Goal: Transaction & Acquisition: Obtain resource

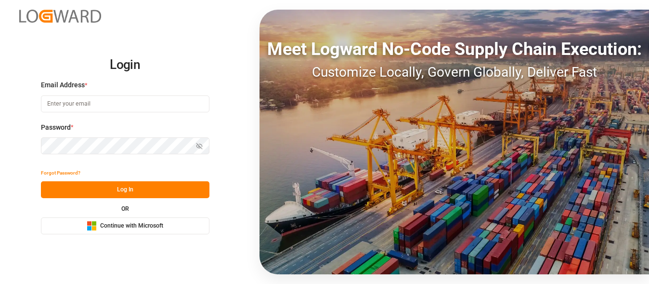
click at [123, 223] on span "Continue with Microsoft" at bounding box center [131, 226] width 63 height 9
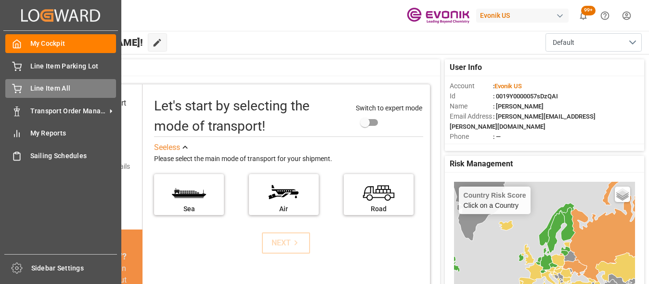
click at [66, 93] on span "Line Item All" at bounding box center [73, 88] width 86 height 10
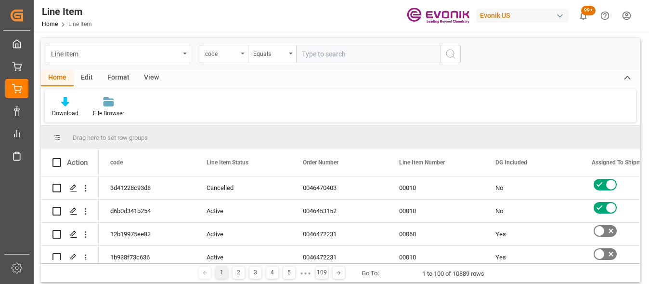
click at [226, 54] on div "code" at bounding box center [221, 52] width 33 height 11
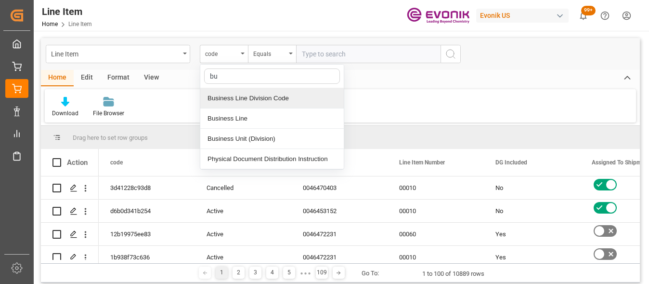
type input "bus"
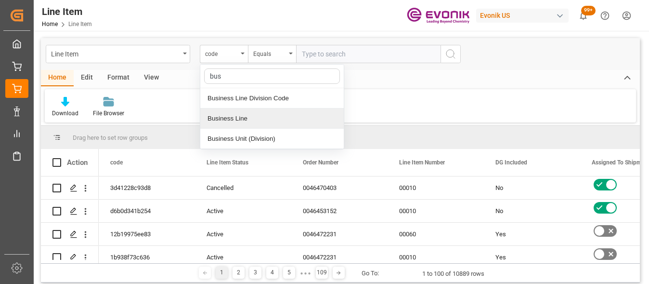
click at [243, 111] on div "Business Line" at bounding box center [272, 118] width 144 height 20
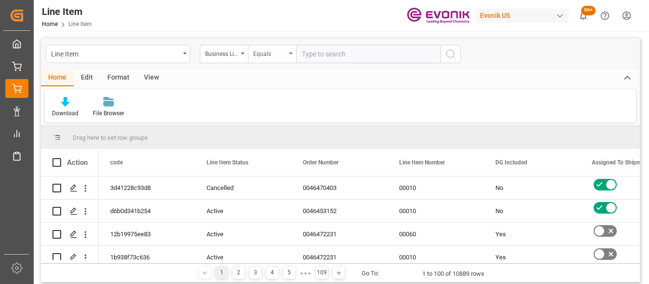
click at [275, 51] on div "Equals" at bounding box center [269, 52] width 33 height 11
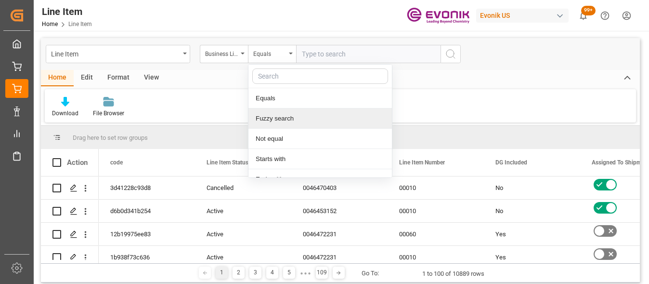
click at [296, 112] on div "Fuzzy search" at bounding box center [321, 118] width 144 height 20
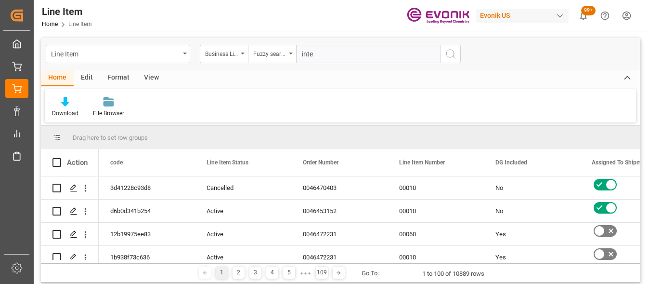
type input "inter"
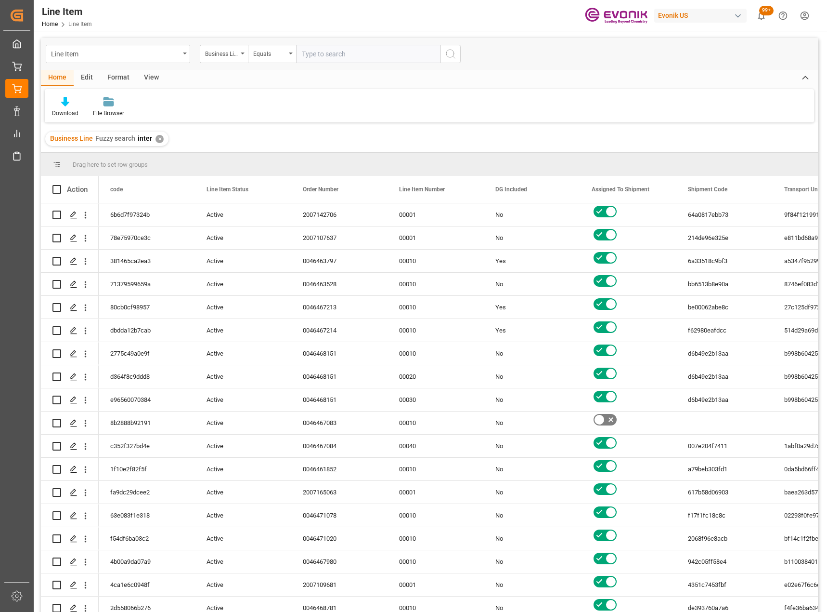
click at [524, 37] on div "Line Item Business Line Equals Home Edit Format View Download File Browser Busi…" at bounding box center [430, 392] width 792 height 723
click at [156, 79] on div "View" at bounding box center [151, 78] width 29 height 16
click at [59, 112] on div "Default" at bounding box center [61, 113] width 19 height 9
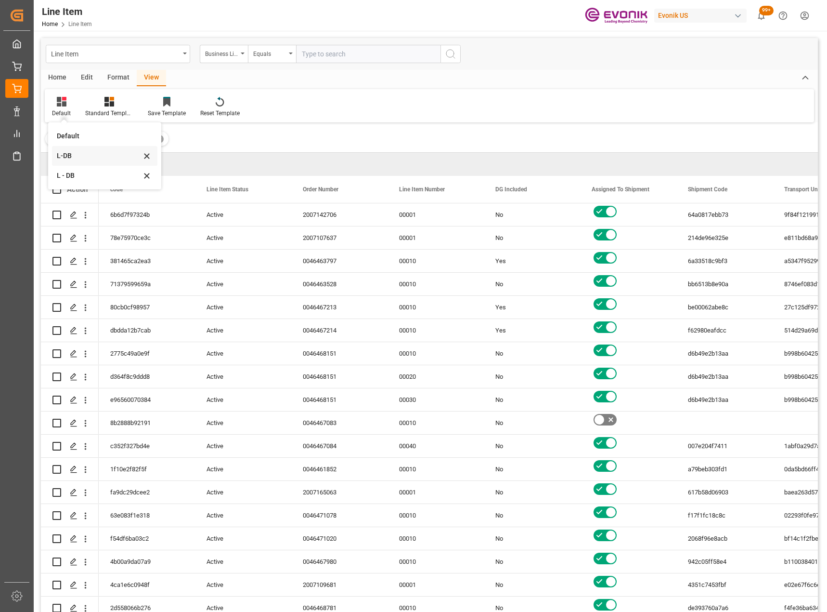
click at [92, 155] on div "L-DB" at bounding box center [99, 156] width 84 height 10
click at [55, 78] on div "Home" at bounding box center [57, 78] width 33 height 16
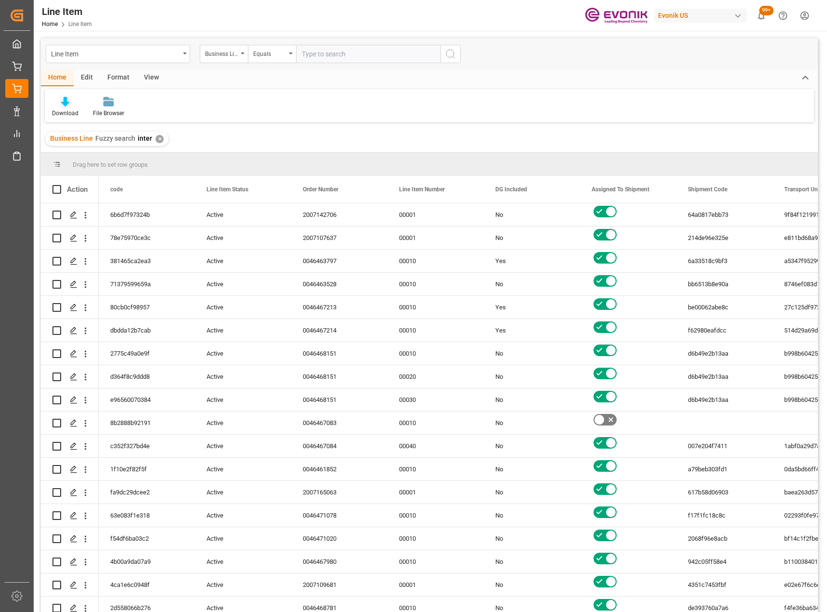
click at [64, 106] on icon at bounding box center [65, 102] width 8 height 10
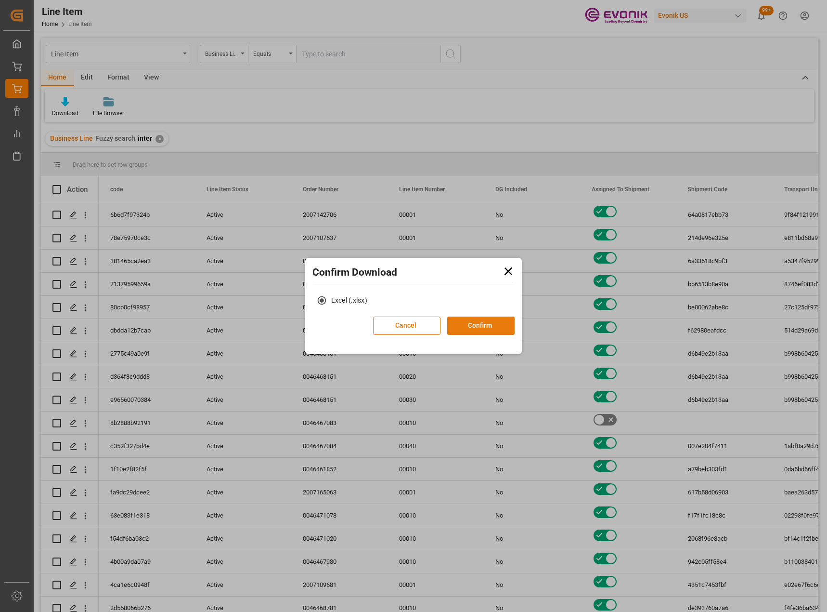
click at [470, 283] on button "Confirm" at bounding box center [480, 325] width 67 height 18
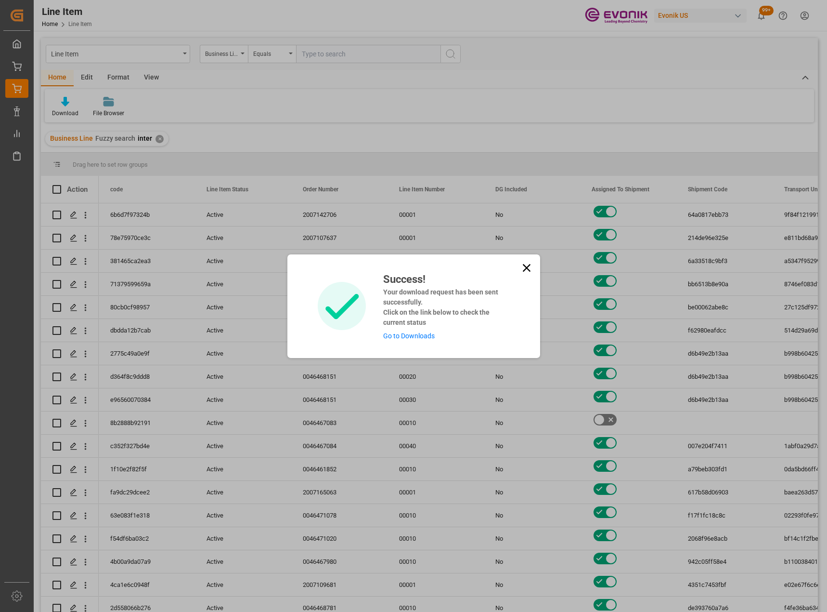
click at [420, 283] on link "Go to Downloads" at bounding box center [409, 336] width 52 height 8
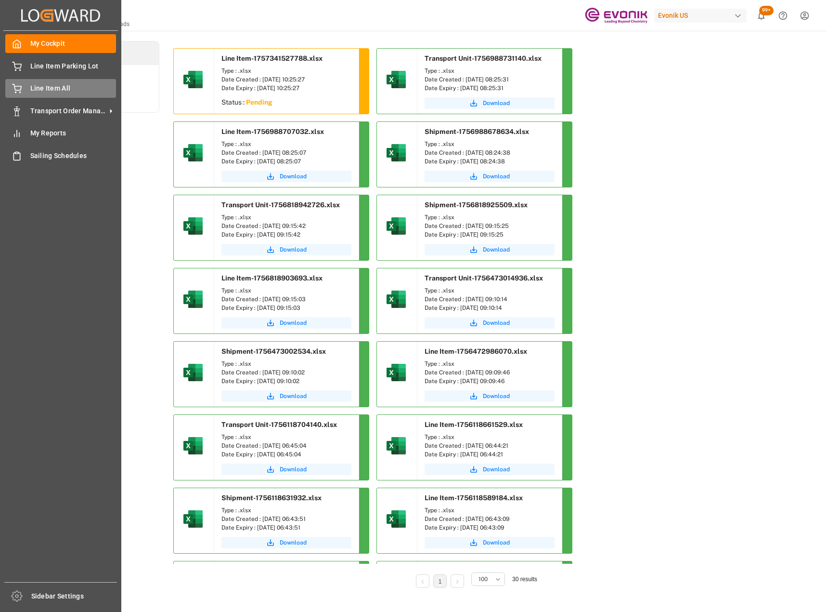
click at [48, 89] on span "Line Item All" at bounding box center [73, 88] width 86 height 10
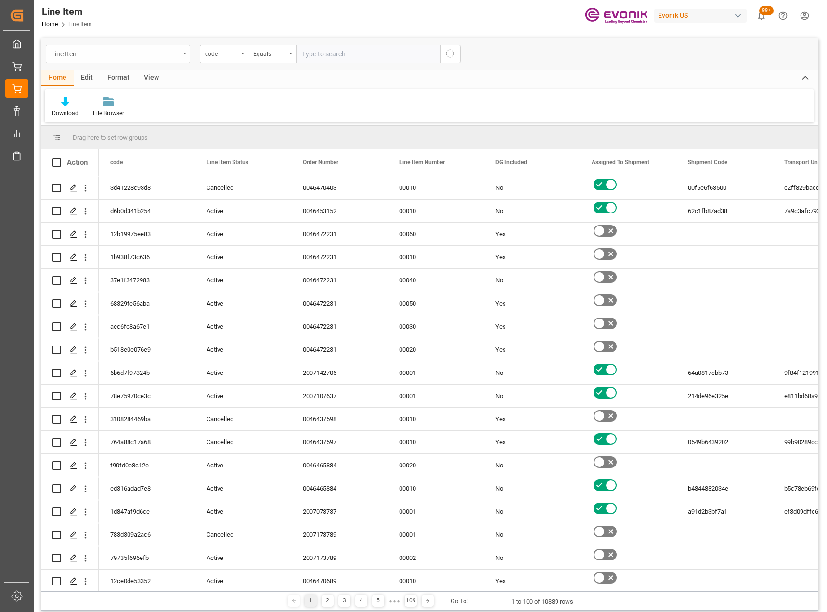
click at [181, 58] on div "Line Item" at bounding box center [118, 54] width 144 height 18
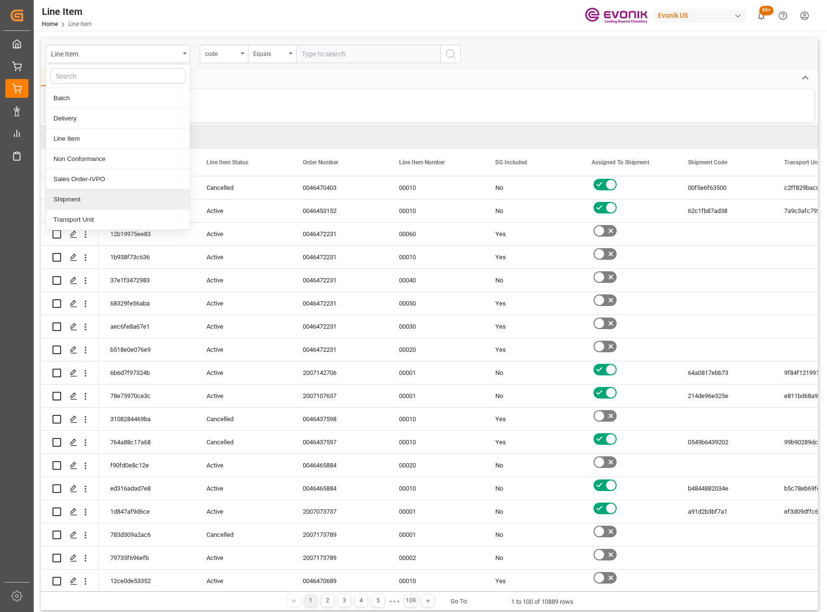
click at [95, 199] on div "Shipment" at bounding box center [118, 199] width 144 height 20
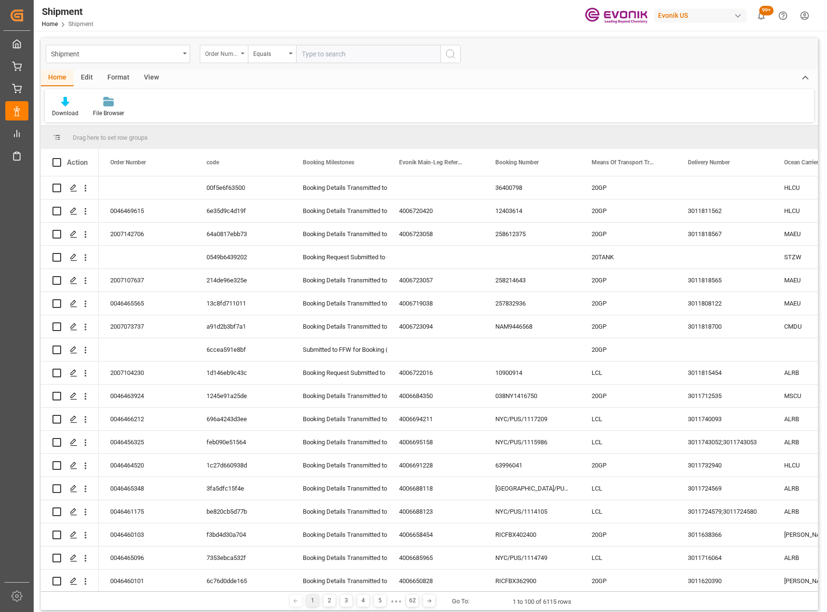
click at [230, 52] on div "Order Number" at bounding box center [221, 52] width 33 height 11
type input "bus"
click at [247, 93] on div "Business Line" at bounding box center [272, 98] width 144 height 20
click at [273, 59] on div "Equals" at bounding box center [272, 54] width 48 height 18
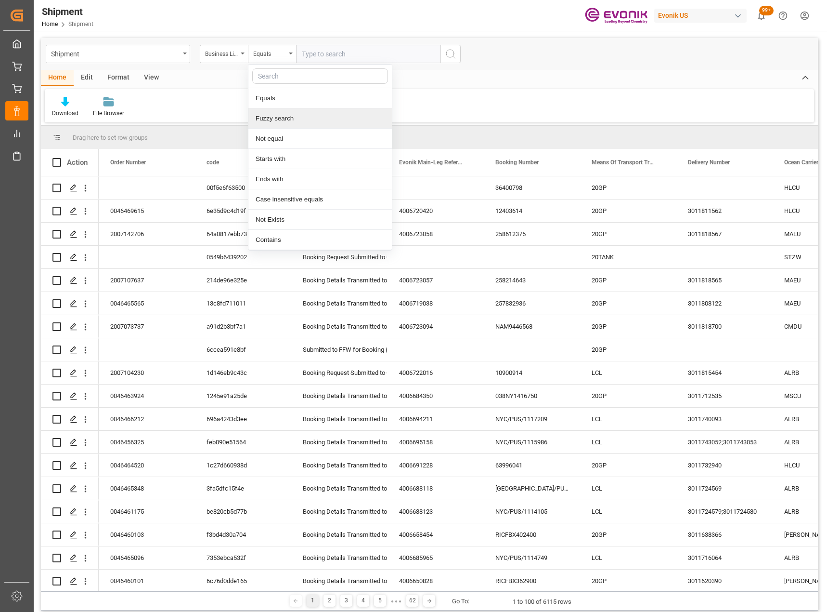
click at [281, 121] on div "Fuzzy search" at bounding box center [321, 118] width 144 height 20
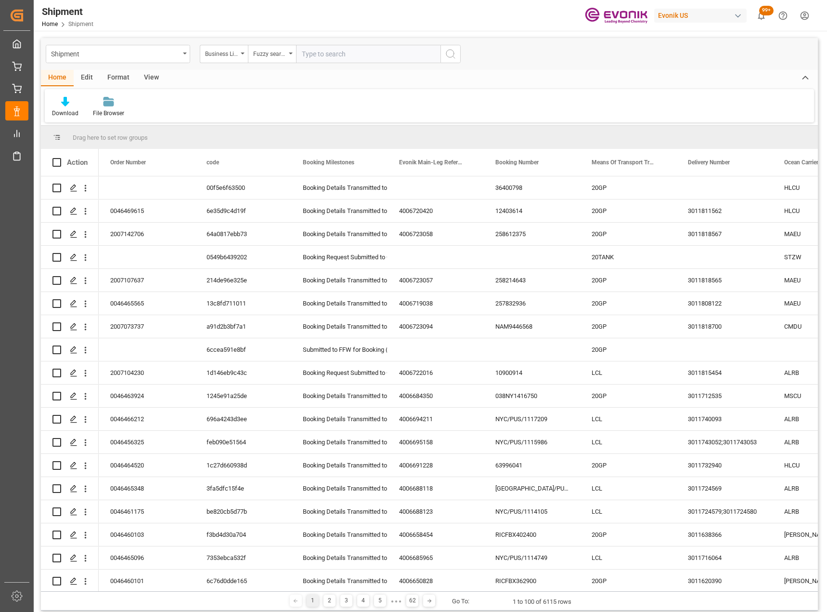
click at [345, 56] on input "text" at bounding box center [368, 54] width 144 height 18
type input "inter"
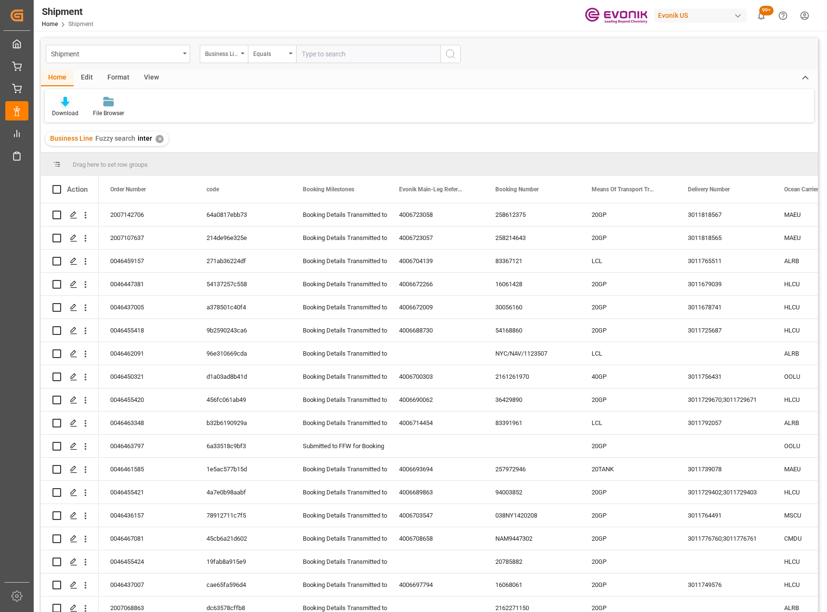
click at [66, 105] on icon at bounding box center [65, 102] width 8 height 10
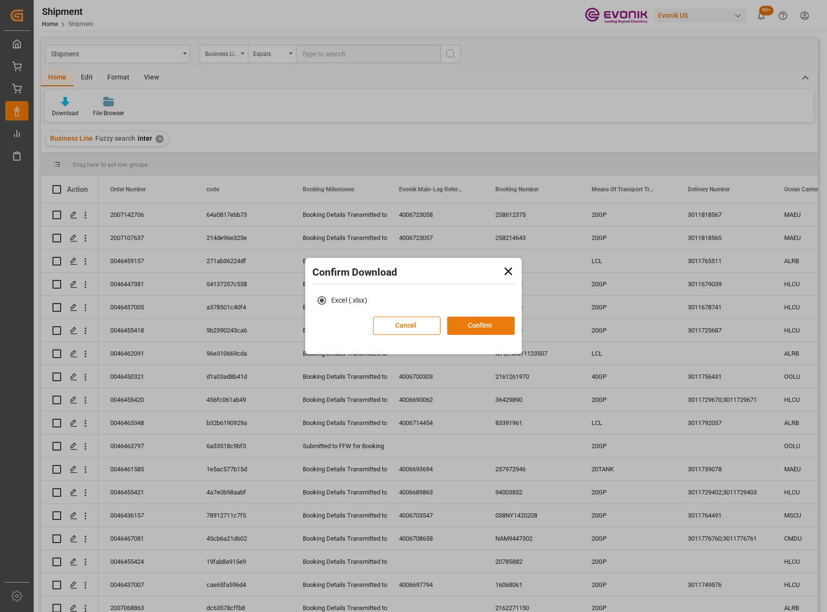
click at [498, 283] on button "Confirm" at bounding box center [480, 325] width 67 height 18
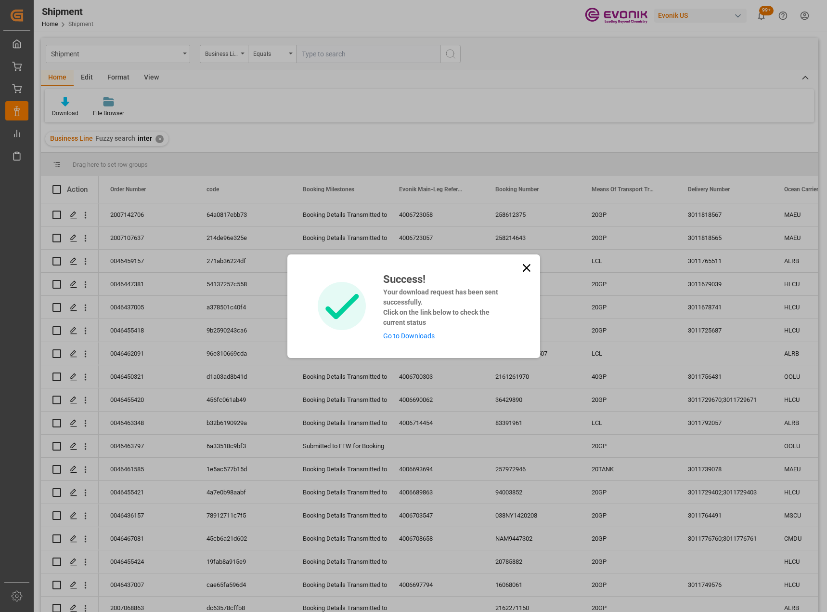
click at [525, 266] on icon at bounding box center [526, 267] width 13 height 13
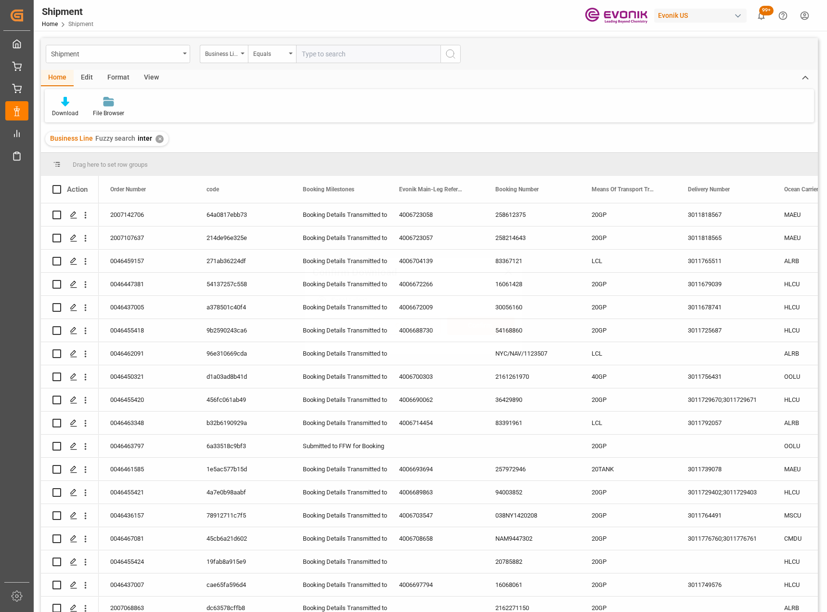
click at [180, 64] on div "Shipment Business Line Equals" at bounding box center [429, 54] width 777 height 32
click at [177, 62] on div "Shipment" at bounding box center [118, 54] width 144 height 18
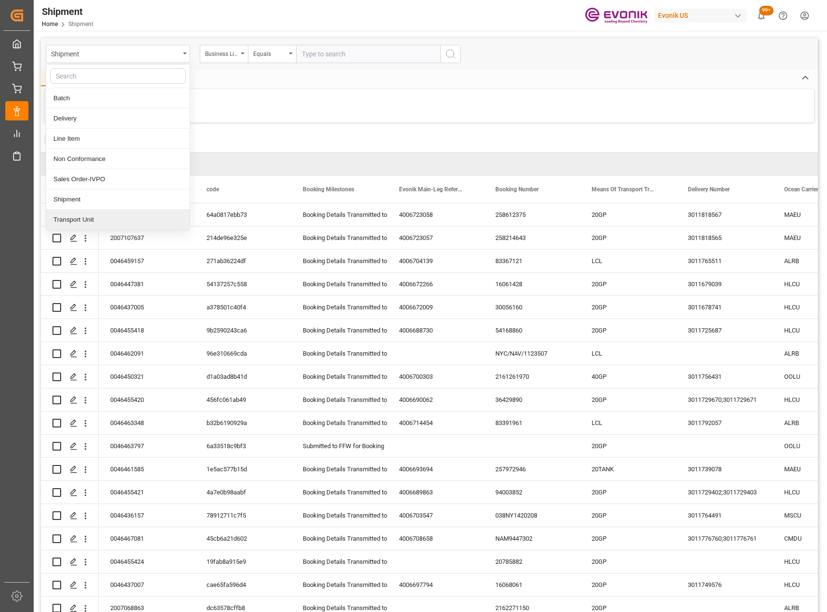
click at [102, 217] on div "Transport Unit" at bounding box center [118, 219] width 144 height 20
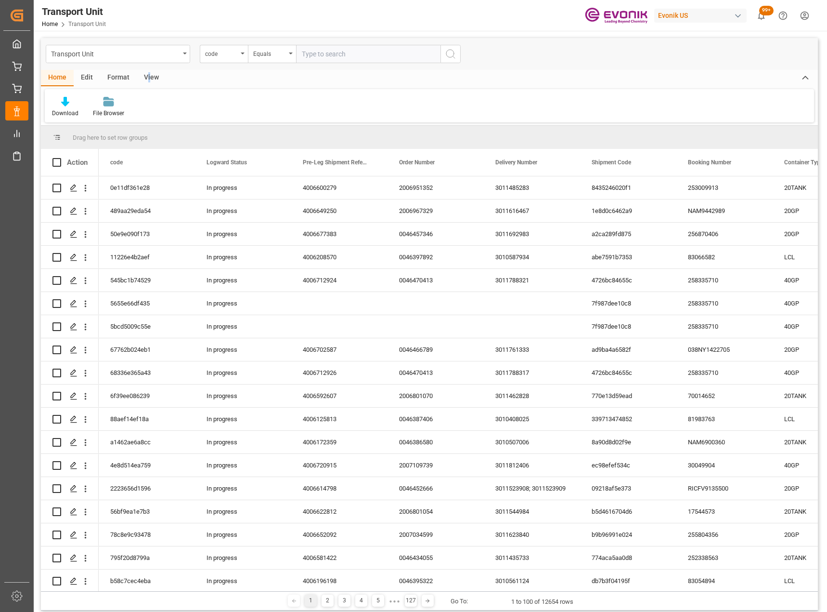
click at [148, 79] on div "View" at bounding box center [151, 78] width 29 height 16
click at [64, 109] on div "Default" at bounding box center [61, 113] width 19 height 9
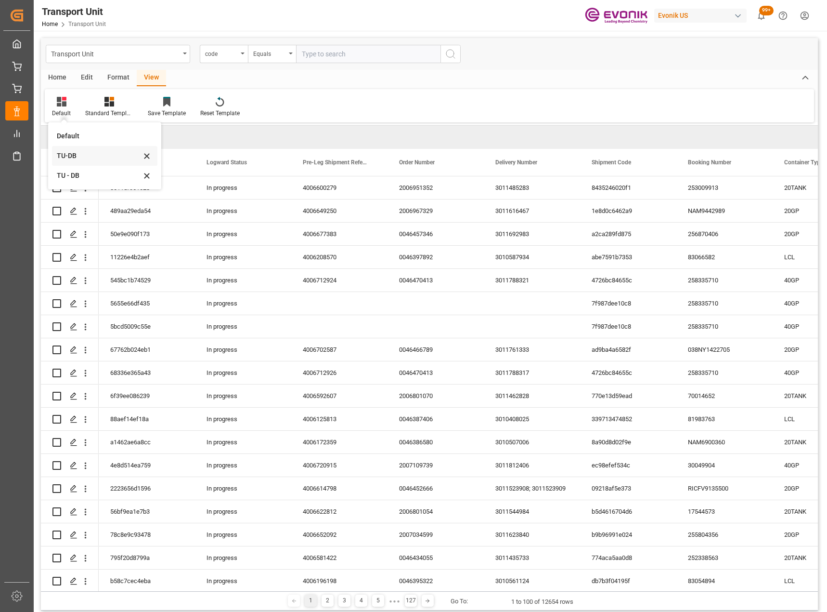
click at [91, 157] on div "TU-DB" at bounding box center [99, 156] width 84 height 10
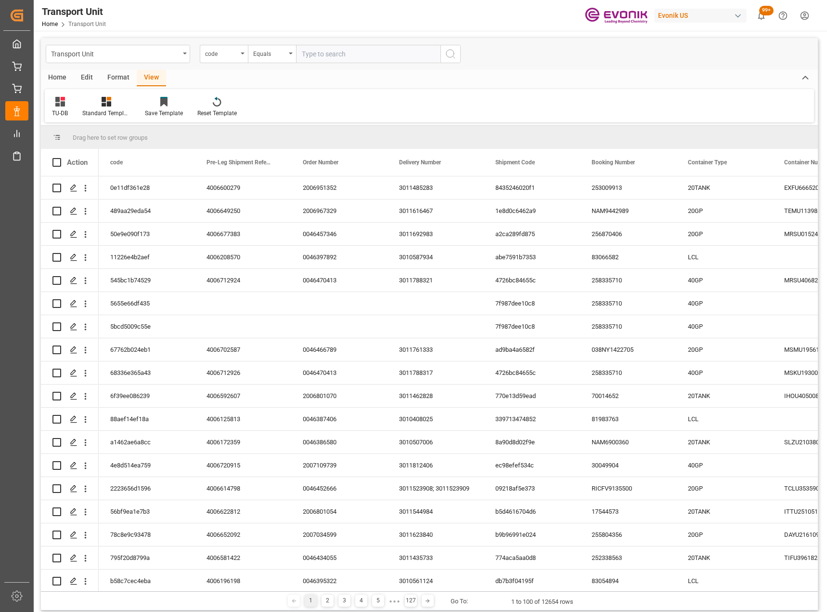
click at [57, 81] on div "Home" at bounding box center [57, 78] width 33 height 16
click at [65, 105] on icon at bounding box center [65, 102] width 8 height 10
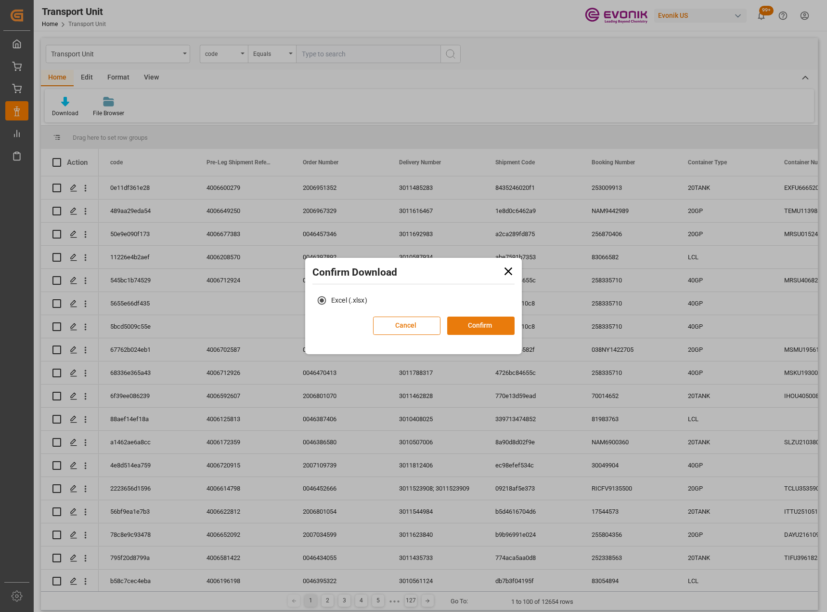
click at [461, 283] on button "Confirm" at bounding box center [480, 325] width 67 height 18
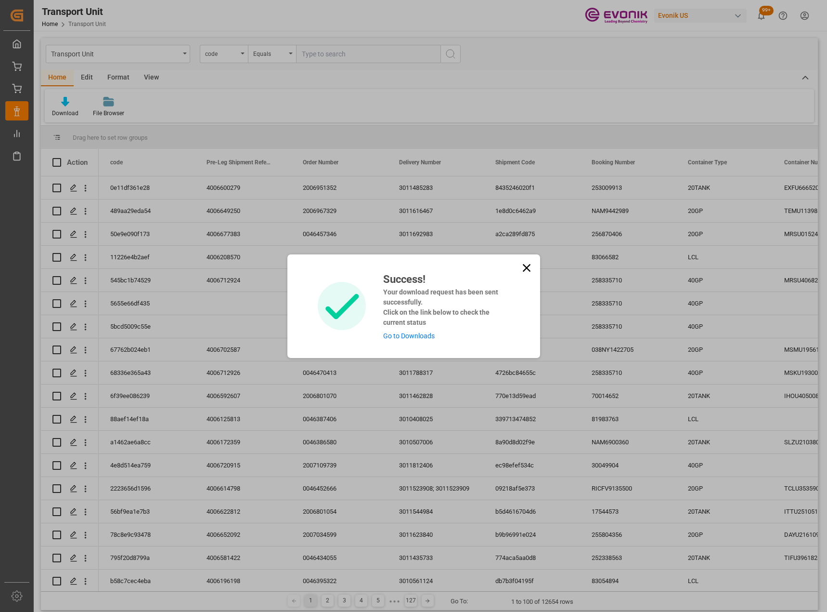
click at [415, 283] on link "Go to Downloads" at bounding box center [409, 336] width 52 height 8
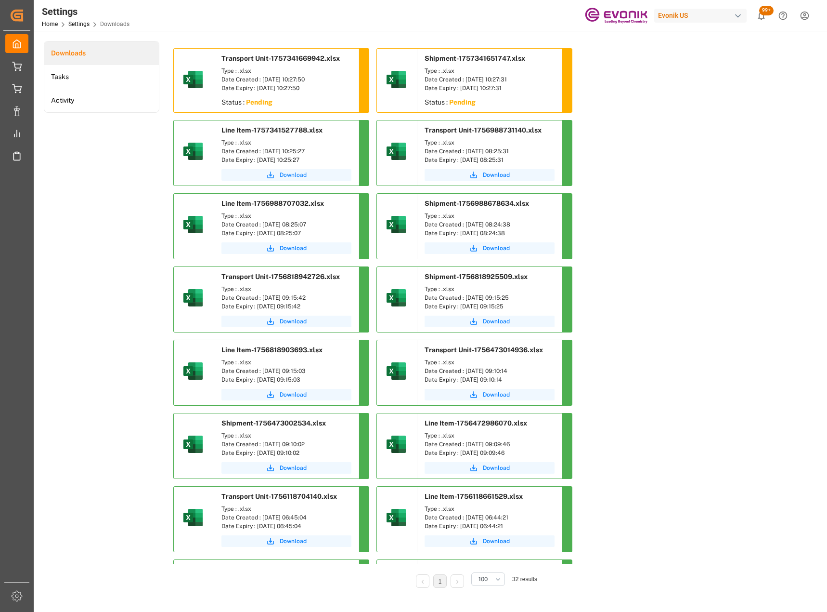
click at [285, 177] on span "Download" at bounding box center [293, 174] width 27 height 9
click at [74, 54] on li "Downloads" at bounding box center [101, 53] width 115 height 24
click at [83, 71] on li "Tasks" at bounding box center [101, 77] width 115 height 24
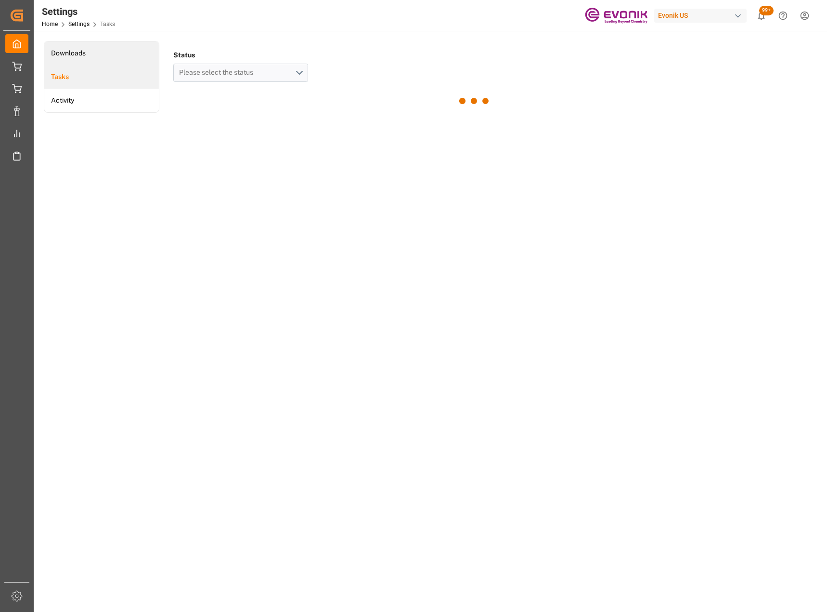
click at [86, 52] on li "Downloads" at bounding box center [101, 53] width 115 height 24
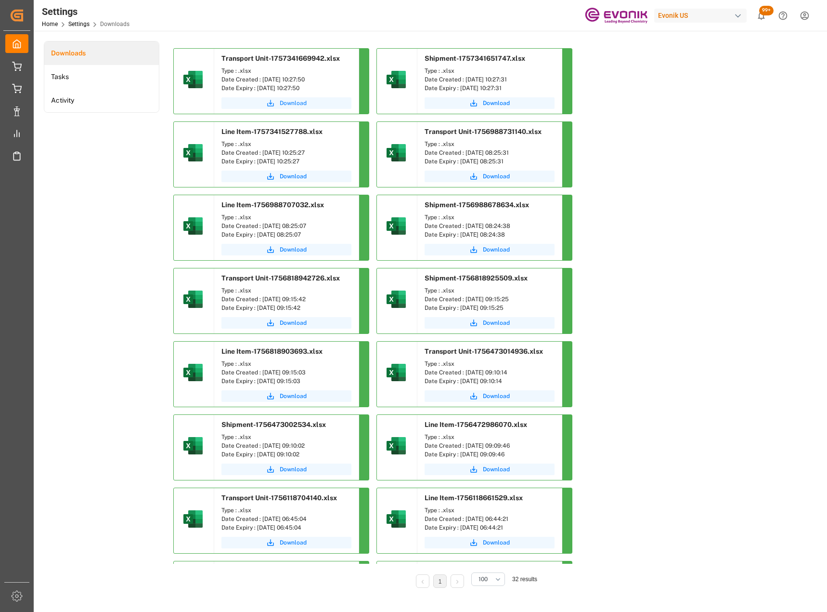
click at [295, 105] on span "Download" at bounding box center [293, 103] width 27 height 9
click at [500, 105] on span "Download" at bounding box center [496, 103] width 27 height 9
